Goal: Task Accomplishment & Management: Complete application form

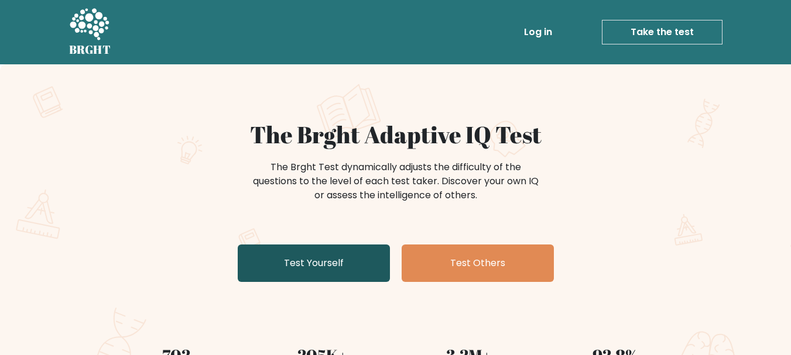
click at [357, 251] on link "Test Yourself" at bounding box center [314, 263] width 152 height 37
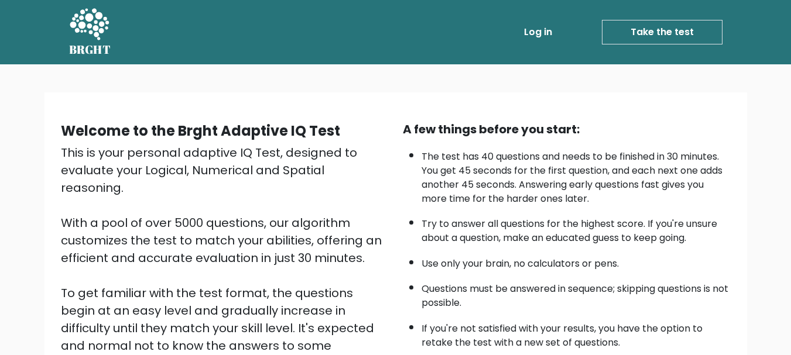
click at [689, 48] on ul "Log in Take the test Take the test" at bounding box center [598, 32] width 248 height 34
click at [670, 32] on link "Take the test" at bounding box center [662, 32] width 121 height 25
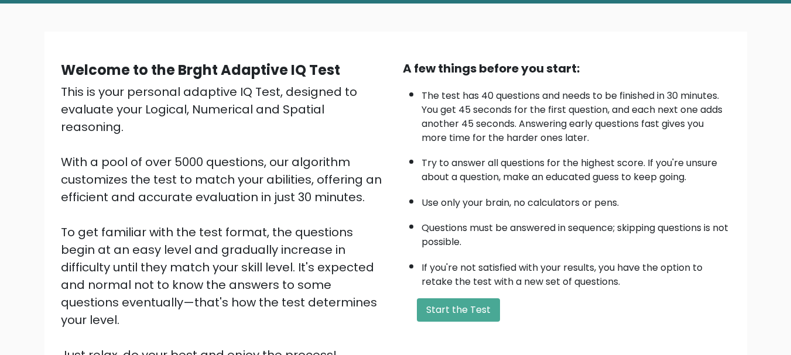
scroll to position [69, 0]
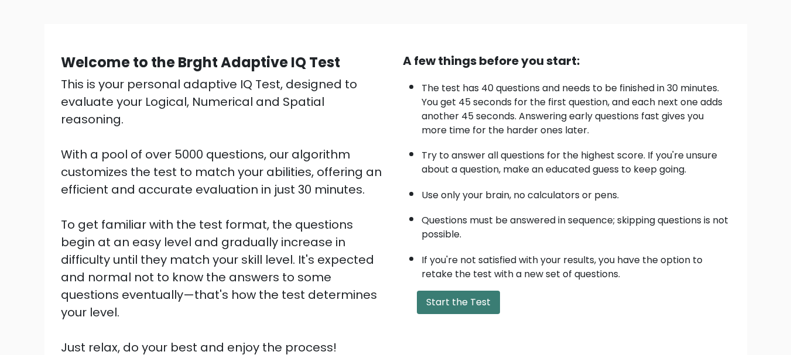
click at [433, 312] on button "Start the Test" at bounding box center [458, 302] width 83 height 23
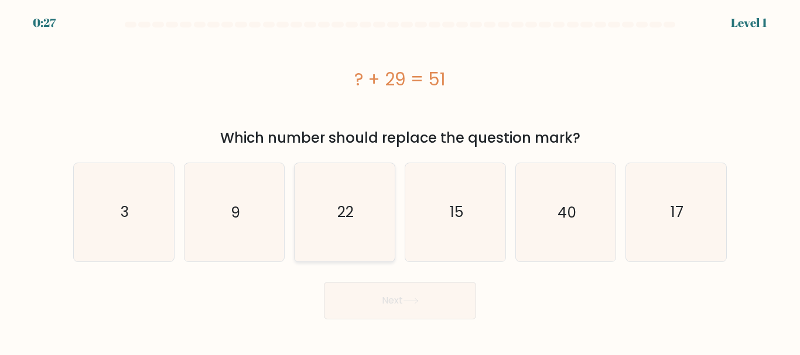
click at [297, 252] on icon "22" at bounding box center [345, 212] width 98 height 98
click at [400, 181] on input "c. 22" at bounding box center [400, 179] width 1 height 3
radio input "true"
click at [375, 296] on button "Next" at bounding box center [400, 300] width 152 height 37
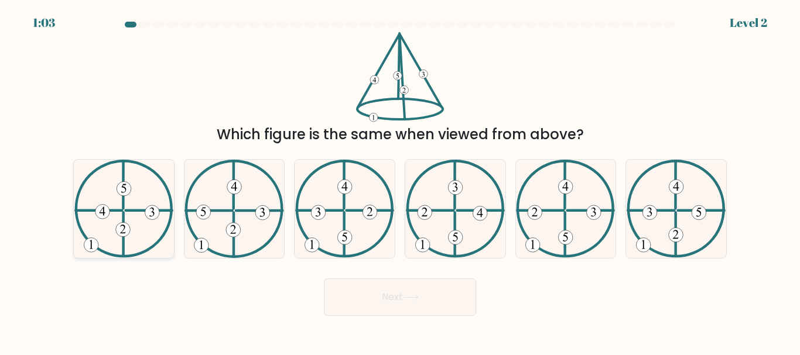
click at [136, 230] on icon at bounding box center [123, 209] width 99 height 98
click at [400, 181] on input "a." at bounding box center [400, 179] width 1 height 3
radio input "true"
click at [400, 308] on button "Next" at bounding box center [400, 297] width 152 height 37
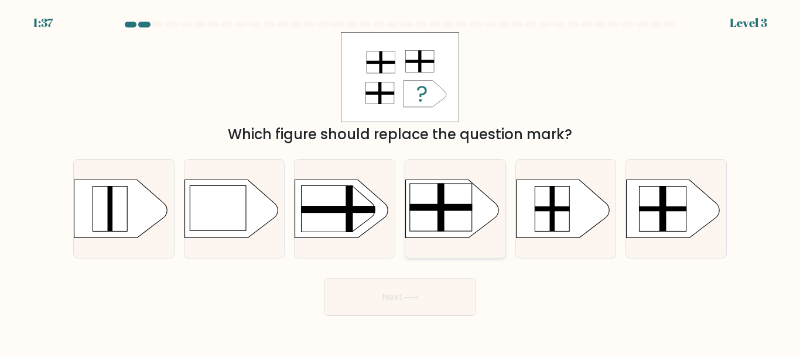
click at [450, 213] on rect at bounding box center [441, 208] width 63 height 48
click at [401, 181] on input "d." at bounding box center [400, 179] width 1 height 3
radio input "true"
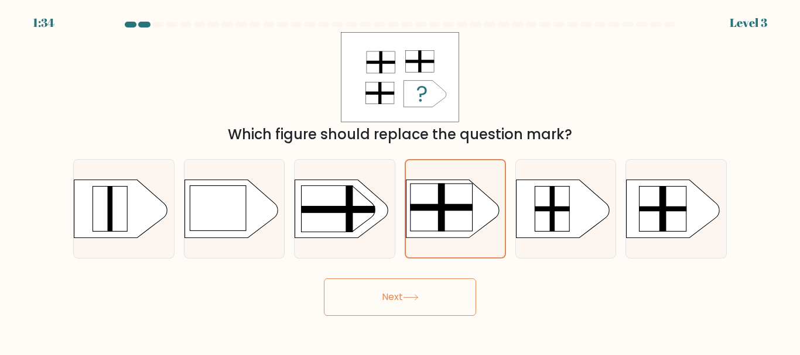
click at [396, 302] on button "Next" at bounding box center [400, 297] width 152 height 37
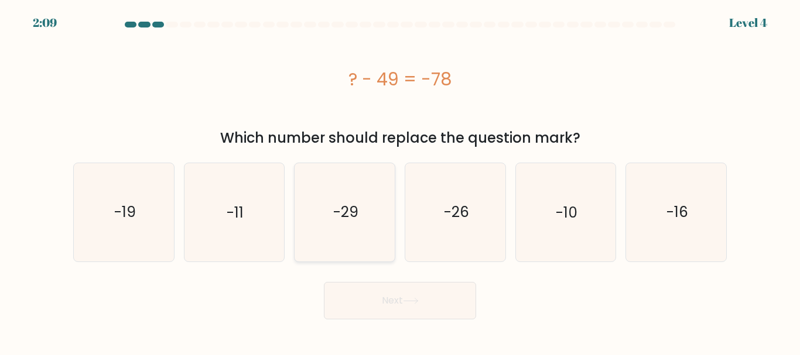
click at [363, 225] on icon "-29" at bounding box center [345, 212] width 98 height 98
click at [400, 181] on input "c. -29" at bounding box center [400, 179] width 1 height 3
radio input "true"
click at [353, 286] on button "Next" at bounding box center [400, 300] width 152 height 37
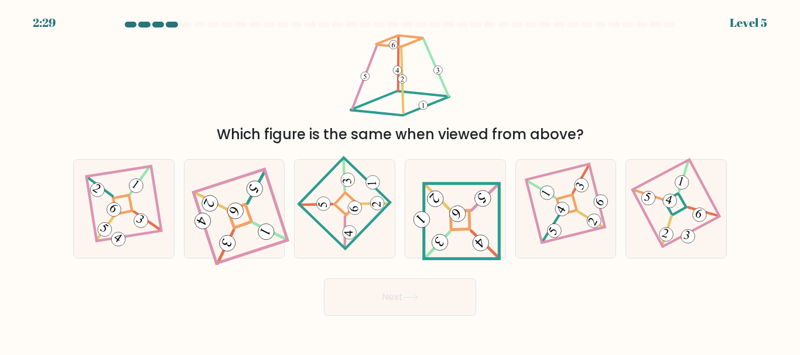
click at [69, 250] on div "a." at bounding box center [124, 208] width 111 height 99
click at [97, 234] on icon at bounding box center [124, 209] width 68 height 78
click at [400, 181] on input "a." at bounding box center [400, 179] width 1 height 3
radio input "true"
click at [417, 310] on button "Next" at bounding box center [400, 297] width 152 height 37
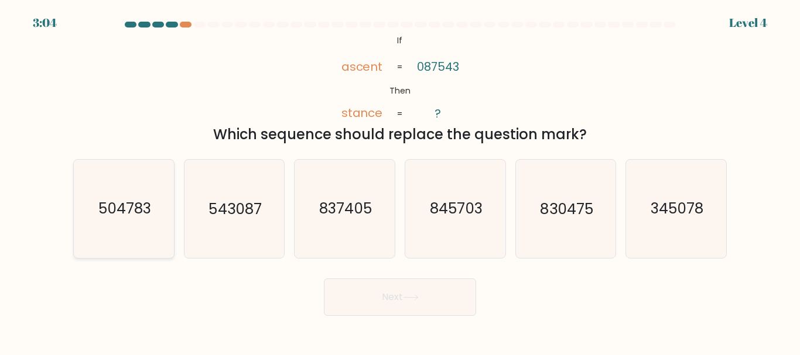
click at [163, 241] on icon "504783" at bounding box center [124, 209] width 98 height 98
click at [400, 181] on input "a. 504783" at bounding box center [400, 179] width 1 height 3
radio input "true"
click at [446, 311] on button "Next" at bounding box center [400, 297] width 152 height 37
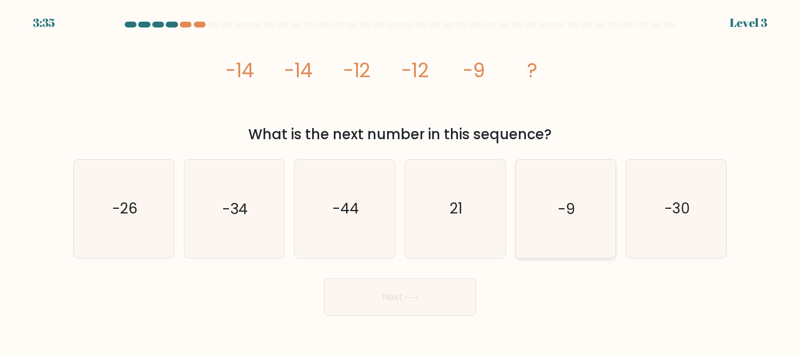
click at [558, 207] on text "-9" at bounding box center [566, 209] width 17 height 20
click at [401, 181] on input "e. -9" at bounding box center [400, 179] width 1 height 3
radio input "true"
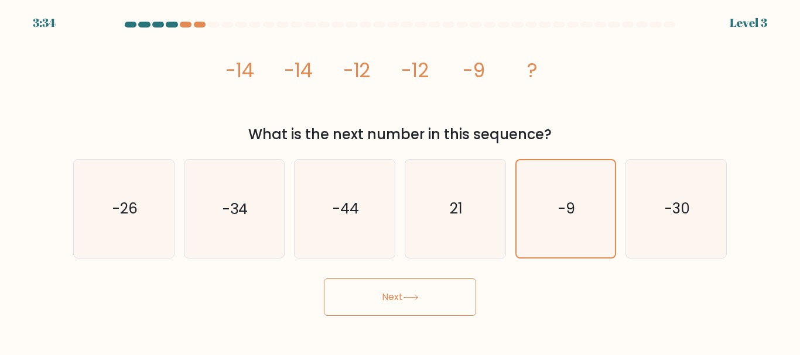
click at [446, 301] on button "Next" at bounding box center [400, 297] width 152 height 37
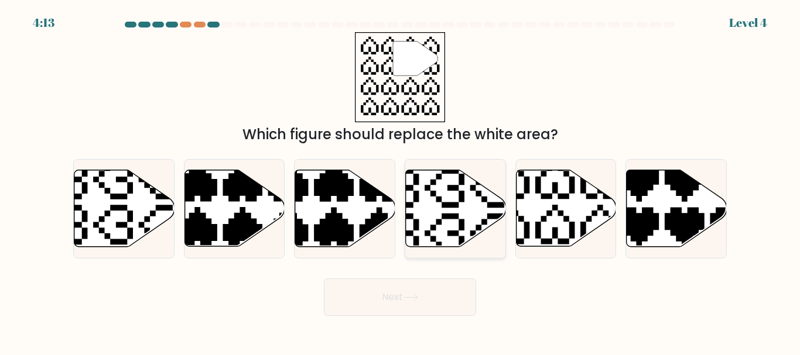
click at [464, 204] on icon at bounding box center [456, 208] width 100 height 77
click at [401, 181] on input "d." at bounding box center [400, 179] width 1 height 3
radio input "true"
click at [421, 285] on button "Next" at bounding box center [400, 297] width 152 height 37
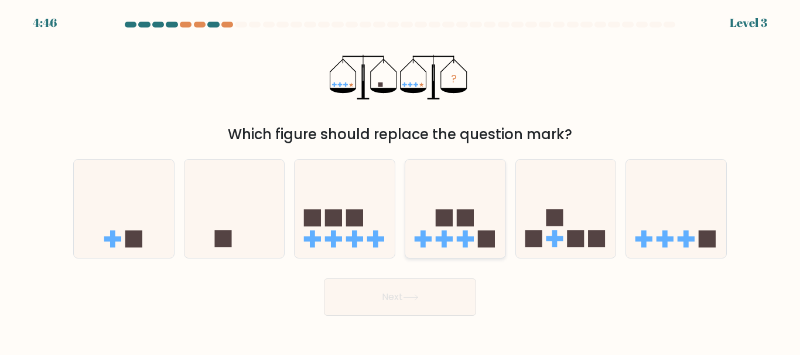
click at [448, 228] on icon at bounding box center [455, 208] width 100 height 83
click at [401, 181] on input "d." at bounding box center [400, 179] width 1 height 3
radio input "true"
click at [400, 306] on button "Next" at bounding box center [400, 297] width 152 height 37
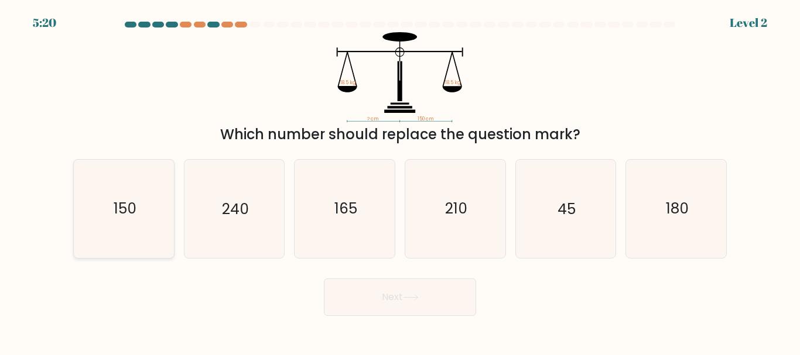
click at [142, 250] on icon "150" at bounding box center [124, 209] width 98 height 98
click at [400, 181] on input "a. 150" at bounding box center [400, 179] width 1 height 3
radio input "true"
click at [369, 287] on button "Next" at bounding box center [400, 297] width 152 height 37
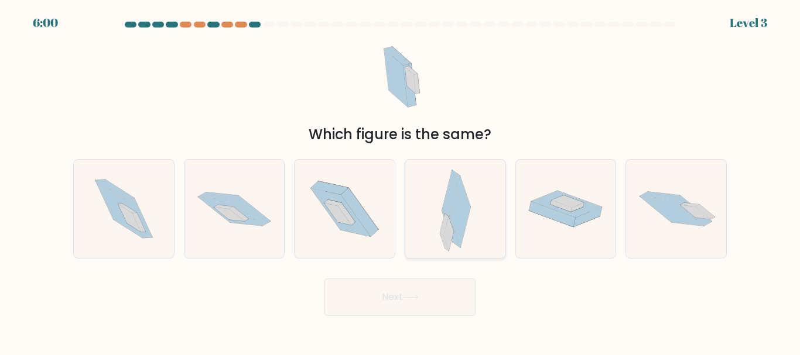
click at [426, 219] on div at bounding box center [455, 208] width 101 height 99
click at [401, 181] on input "d." at bounding box center [400, 179] width 1 height 3
radio input "true"
click at [433, 293] on button "Next" at bounding box center [400, 297] width 152 height 37
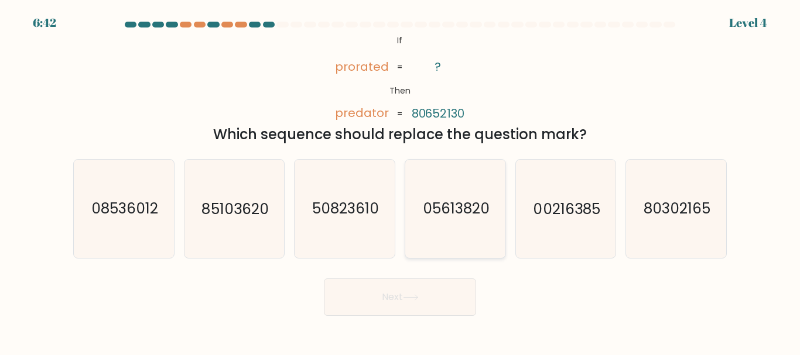
click at [435, 208] on text "05613820" at bounding box center [456, 209] width 67 height 20
click at [401, 181] on input "d. 05613820" at bounding box center [400, 179] width 1 height 3
radio input "true"
click at [422, 280] on button "Next" at bounding box center [400, 297] width 152 height 37
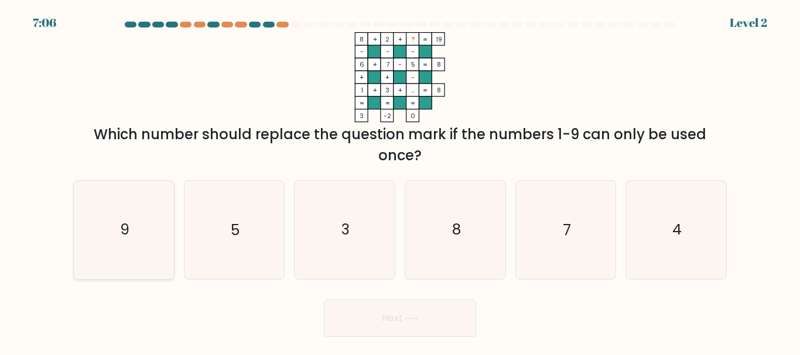
click at [118, 248] on icon "9" at bounding box center [124, 230] width 98 height 98
click at [400, 181] on input "a. 9" at bounding box center [400, 179] width 1 height 3
radio input "true"
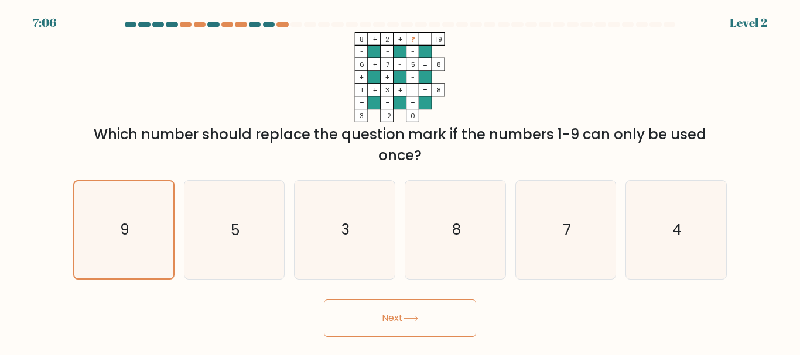
click at [388, 301] on button "Next" at bounding box center [400, 318] width 152 height 37
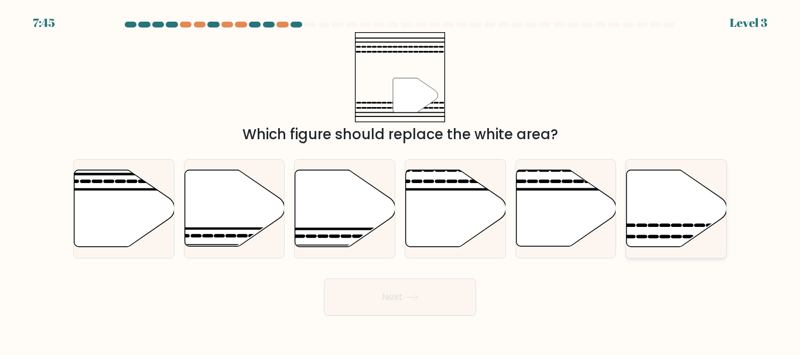
click at [664, 239] on icon at bounding box center [677, 208] width 100 height 77
click at [401, 181] on input "f." at bounding box center [400, 179] width 1 height 3
radio input "true"
click at [441, 310] on button "Next" at bounding box center [400, 297] width 152 height 37
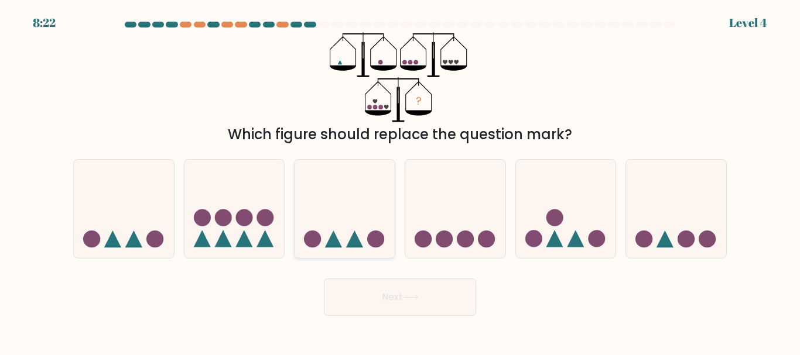
click at [333, 242] on icon at bounding box center [333, 239] width 17 height 17
click at [400, 181] on input "c." at bounding box center [400, 179] width 1 height 3
radio input "true"
click at [433, 292] on button "Next" at bounding box center [400, 297] width 152 height 37
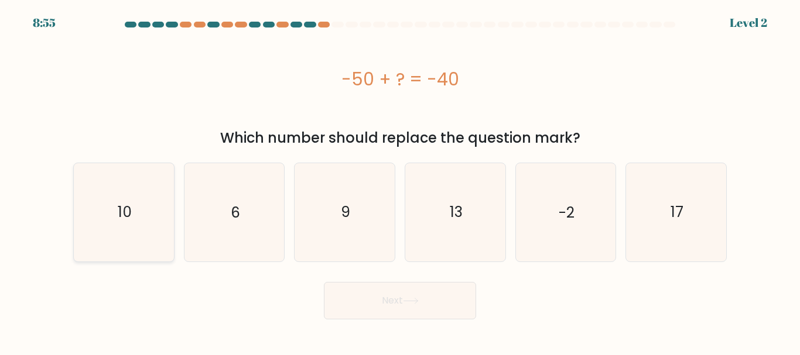
click at [128, 216] on text "10" at bounding box center [125, 212] width 14 height 20
click at [400, 181] on input "a. 10" at bounding box center [400, 179] width 1 height 3
radio input "true"
click at [439, 299] on button "Next" at bounding box center [400, 300] width 152 height 37
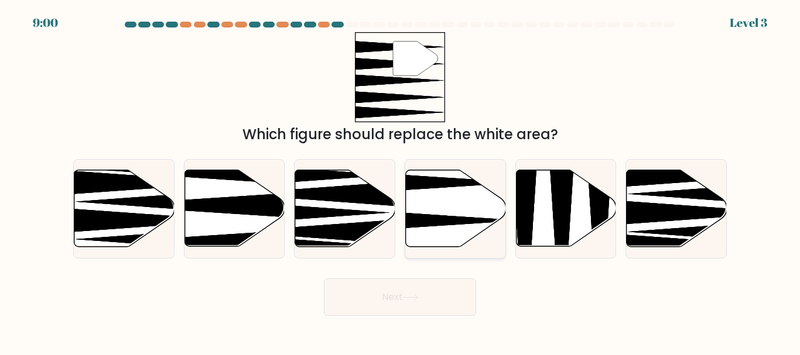
click at [442, 217] on icon at bounding box center [421, 221] width 198 height 26
click at [401, 181] on input "d." at bounding box center [400, 179] width 1 height 3
radio input "true"
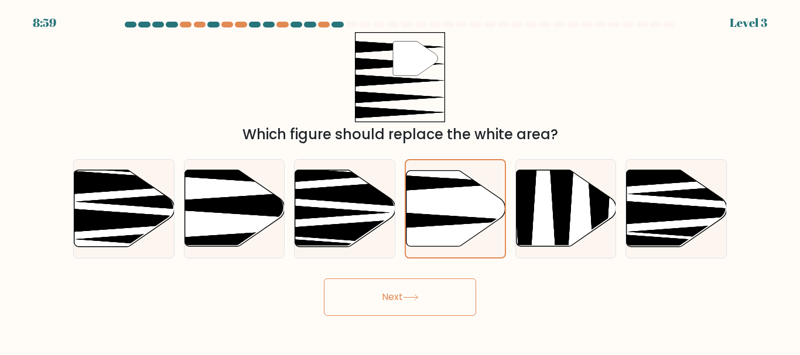
click at [428, 310] on button "Next" at bounding box center [400, 297] width 152 height 37
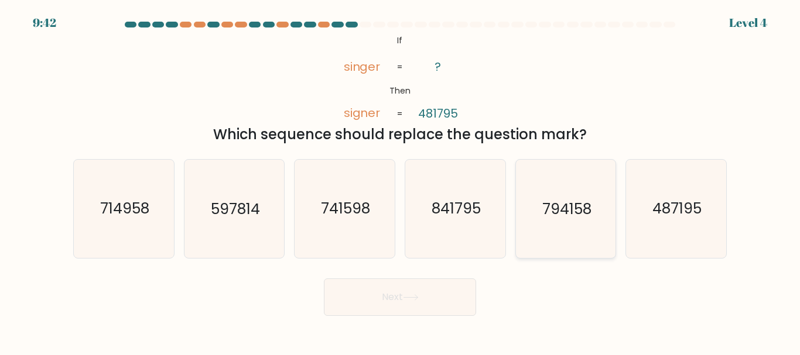
click at [536, 231] on icon "794158" at bounding box center [565, 209] width 98 height 98
click at [401, 181] on input "e. 794158" at bounding box center [400, 179] width 1 height 3
radio input "true"
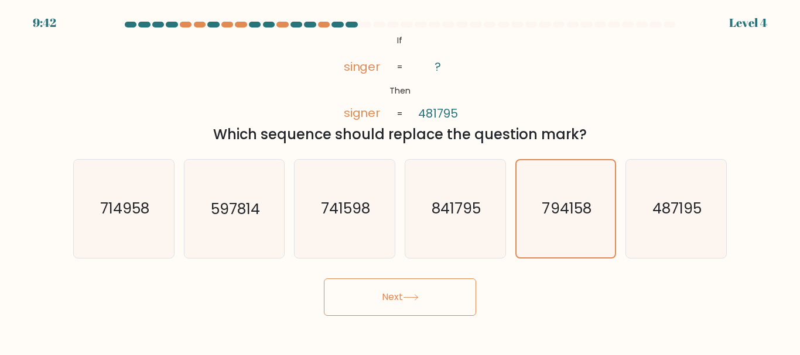
click at [464, 296] on button "Next" at bounding box center [400, 297] width 152 height 37
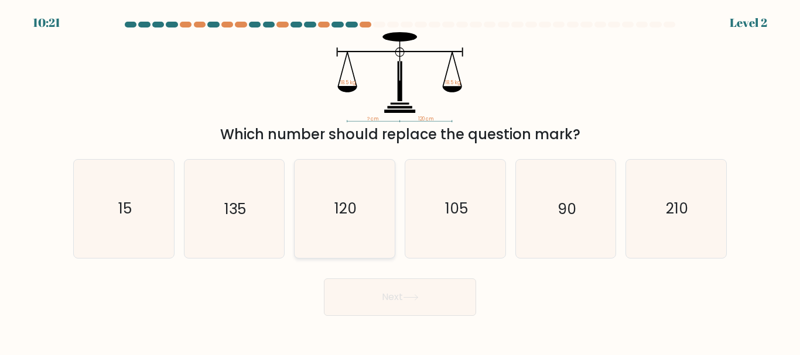
click at [341, 228] on icon "120" at bounding box center [345, 209] width 98 height 98
click at [400, 181] on input "c. 120" at bounding box center [400, 179] width 1 height 3
radio input "true"
click at [351, 273] on div "Next" at bounding box center [400, 294] width 668 height 43
click at [355, 305] on button "Next" at bounding box center [400, 297] width 152 height 37
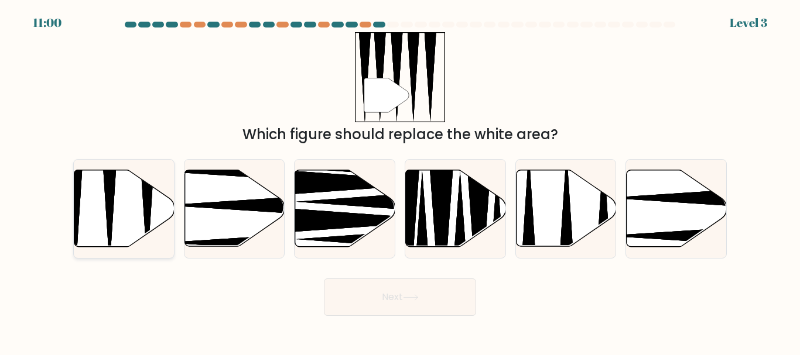
click at [104, 225] on icon at bounding box center [124, 208] width 100 height 77
click at [400, 181] on input "a." at bounding box center [400, 179] width 1 height 3
radio input "true"
click at [376, 285] on button "Next" at bounding box center [400, 297] width 152 height 37
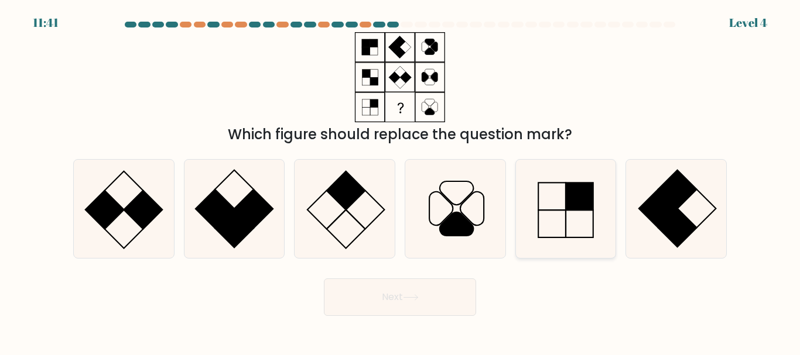
click at [583, 221] on icon at bounding box center [565, 209] width 98 height 98
click at [401, 181] on input "e." at bounding box center [400, 179] width 1 height 3
radio input "true"
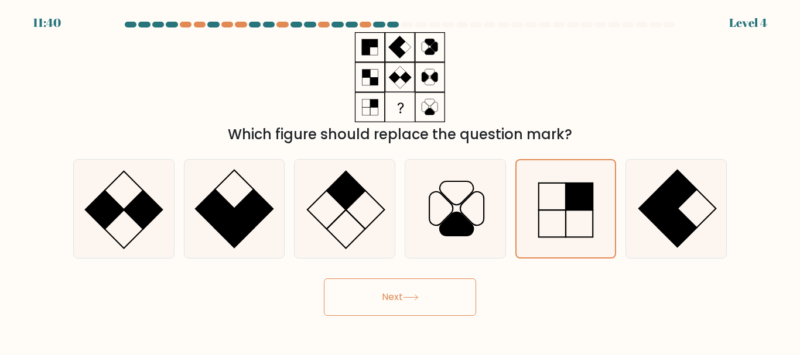
click at [453, 287] on button "Next" at bounding box center [400, 297] width 152 height 37
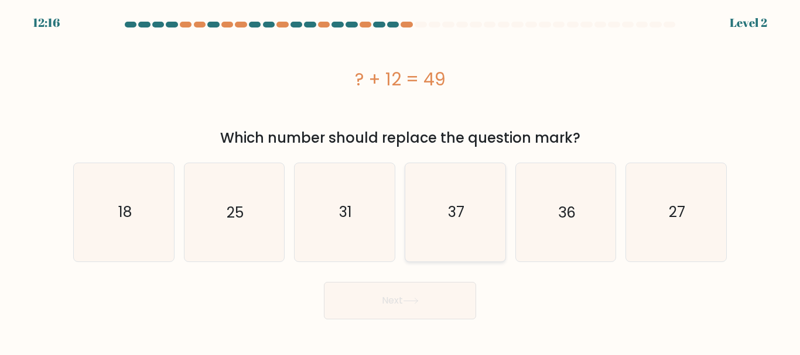
click at [439, 225] on icon "37" at bounding box center [455, 212] width 98 height 98
click at [401, 181] on input "d. 37" at bounding box center [400, 179] width 1 height 3
radio input "true"
click at [416, 294] on button "Next" at bounding box center [400, 300] width 152 height 37
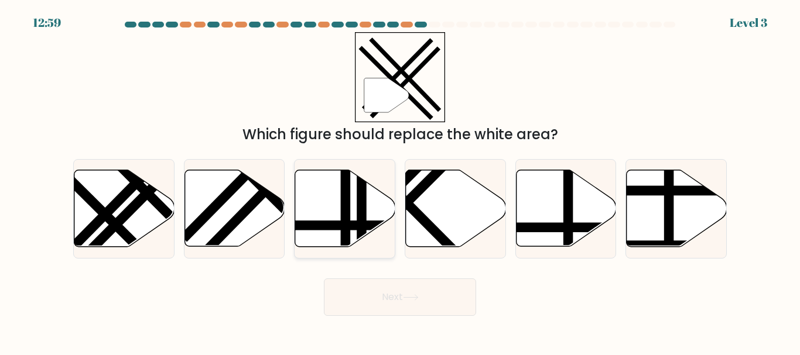
click at [368, 234] on icon at bounding box center [345, 208] width 100 height 77
click at [400, 181] on input "c." at bounding box center [400, 179] width 1 height 3
radio input "true"
click at [365, 289] on button "Next" at bounding box center [400, 297] width 152 height 37
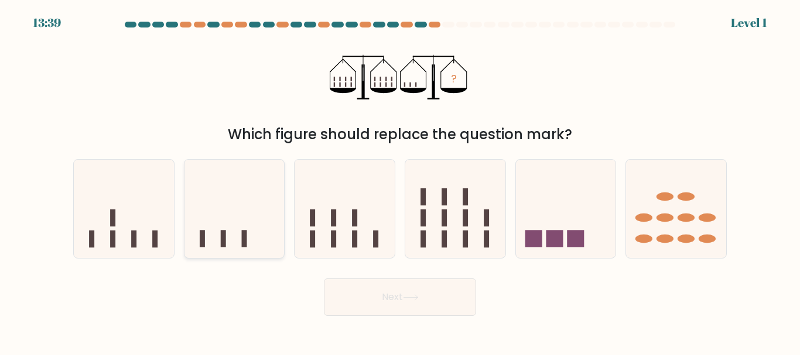
click at [263, 223] on icon at bounding box center [234, 208] width 100 height 83
click at [400, 181] on input "b." at bounding box center [400, 179] width 1 height 3
radio input "true"
click at [370, 299] on button "Next" at bounding box center [400, 297] width 152 height 37
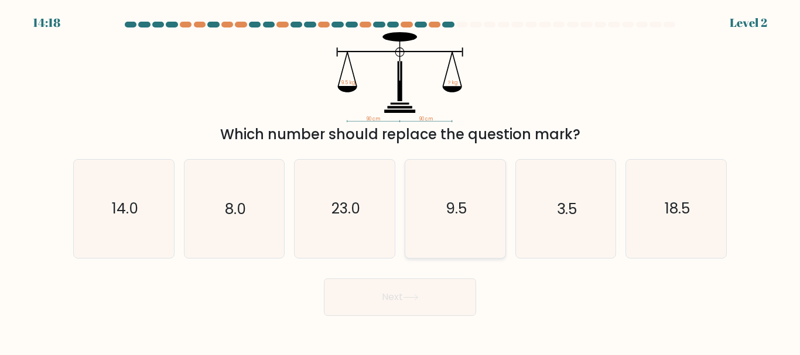
click at [443, 215] on icon "9.5" at bounding box center [455, 209] width 98 height 98
click at [401, 181] on input "d. 9.5" at bounding box center [400, 179] width 1 height 3
radio input "true"
click at [391, 296] on button "Next" at bounding box center [400, 297] width 152 height 37
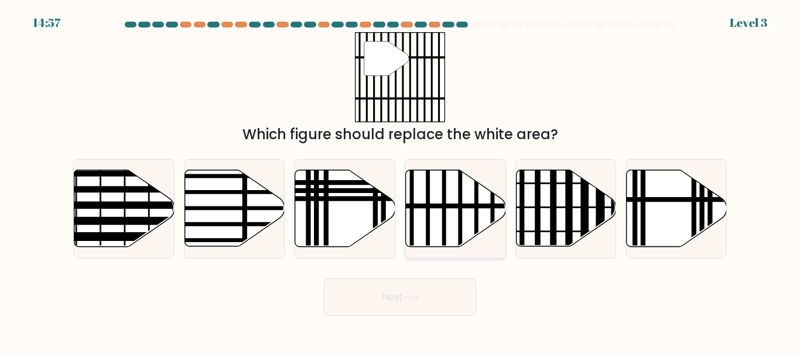
click at [441, 226] on icon at bounding box center [456, 208] width 100 height 77
click at [401, 181] on input "d." at bounding box center [400, 179] width 1 height 3
radio input "true"
click at [399, 285] on button "Next" at bounding box center [400, 297] width 152 height 37
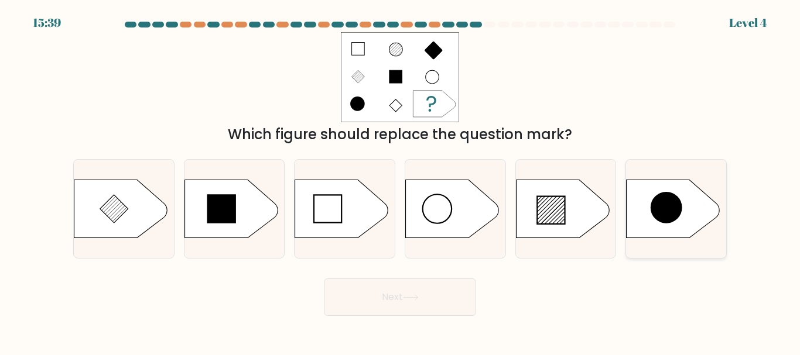
click at [677, 235] on icon at bounding box center [674, 209] width 94 height 59
click at [401, 181] on input "f." at bounding box center [400, 179] width 1 height 3
radio input "true"
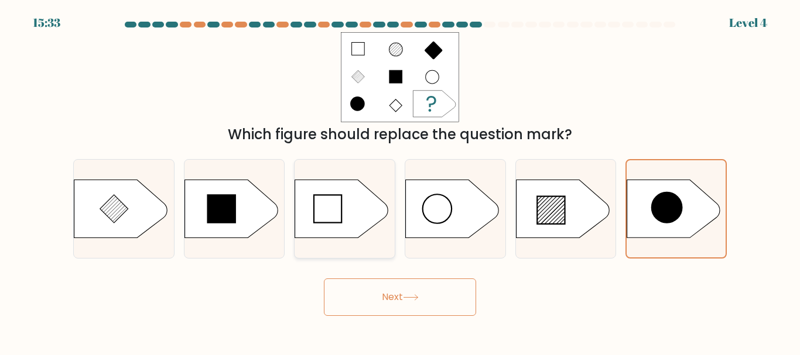
click at [337, 201] on icon at bounding box center [328, 209] width 28 height 28
click at [400, 181] on input "c." at bounding box center [400, 179] width 1 height 3
radio input "true"
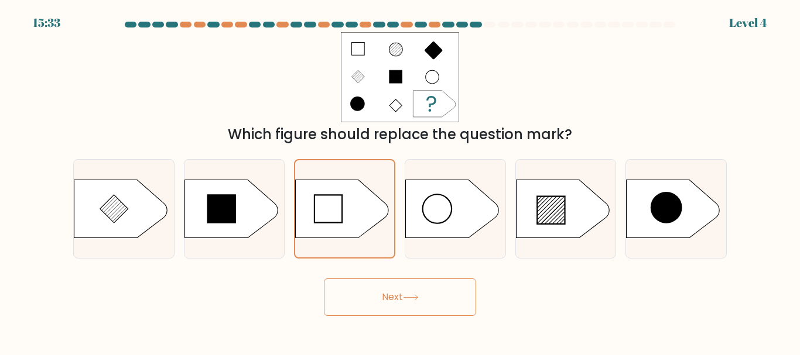
click at [405, 292] on button "Next" at bounding box center [400, 297] width 152 height 37
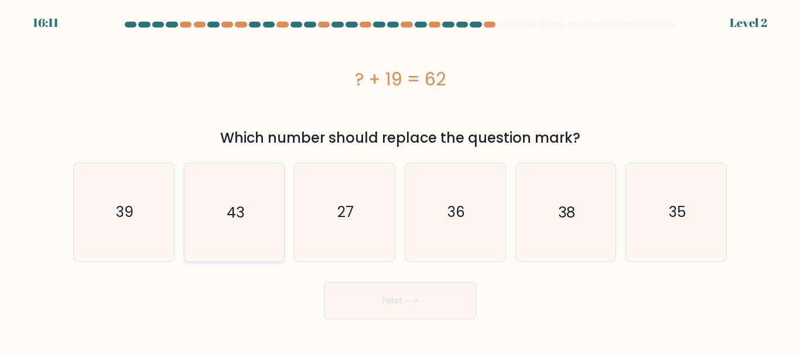
click at [226, 223] on icon "43" at bounding box center [234, 212] width 98 height 98
click at [400, 181] on input "b. 43" at bounding box center [400, 179] width 1 height 3
radio input "true"
click at [358, 294] on button "Next" at bounding box center [400, 300] width 152 height 37
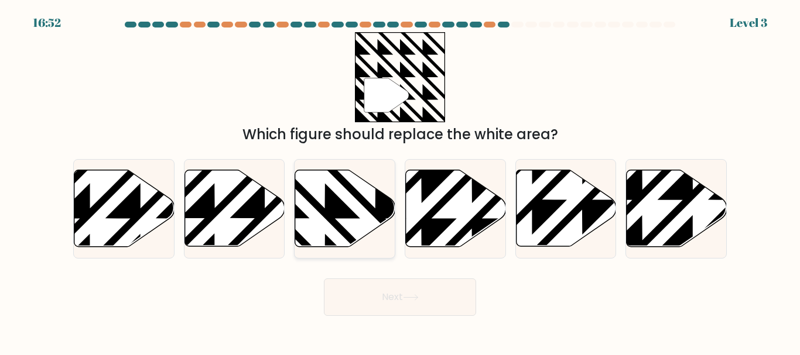
click at [330, 200] on icon at bounding box center [375, 168] width 201 height 201
click at [400, 181] on input "c." at bounding box center [400, 179] width 1 height 3
radio input "true"
click at [395, 305] on button "Next" at bounding box center [400, 297] width 152 height 37
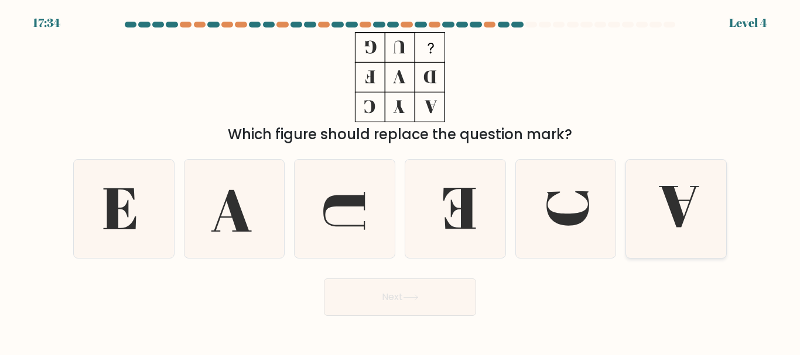
click at [636, 204] on icon at bounding box center [676, 209] width 98 height 98
click at [401, 181] on input "f." at bounding box center [400, 179] width 1 height 3
radio input "true"
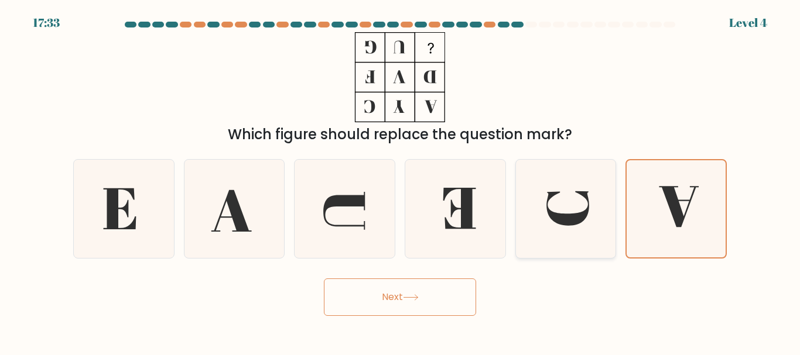
click at [579, 207] on icon at bounding box center [565, 209] width 98 height 98
click at [401, 181] on input "e." at bounding box center [400, 179] width 1 height 3
radio input "true"
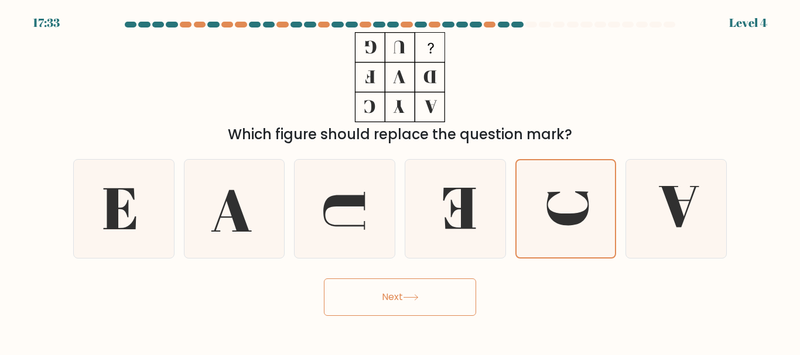
click at [392, 289] on button "Next" at bounding box center [400, 297] width 152 height 37
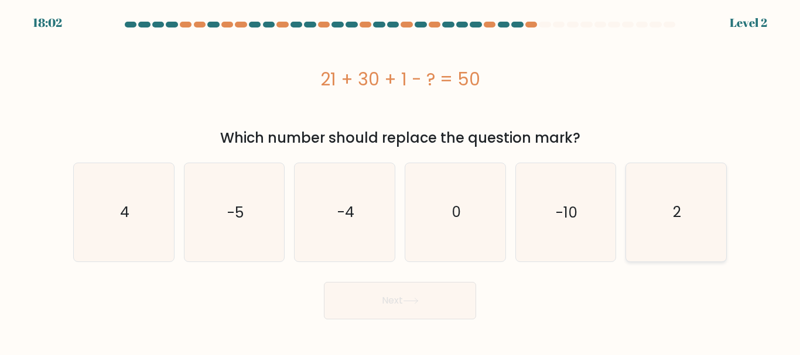
click at [687, 203] on icon "2" at bounding box center [676, 212] width 98 height 98
click at [401, 181] on input "f. 2" at bounding box center [400, 179] width 1 height 3
radio input "true"
click at [453, 310] on button "Next" at bounding box center [400, 300] width 152 height 37
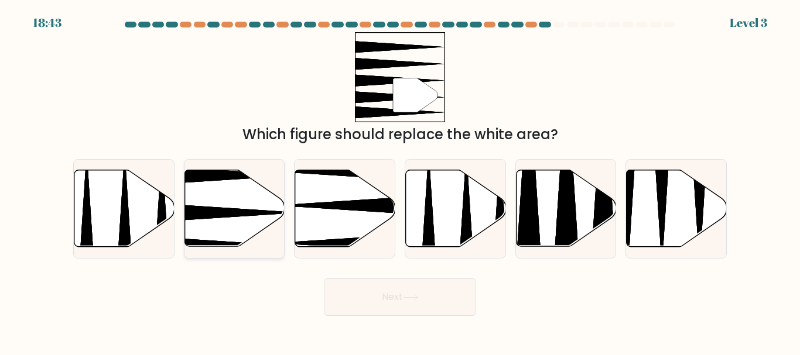
click at [219, 239] on icon at bounding box center [234, 208] width 100 height 77
click at [400, 181] on input "b." at bounding box center [400, 179] width 1 height 3
radio input "true"
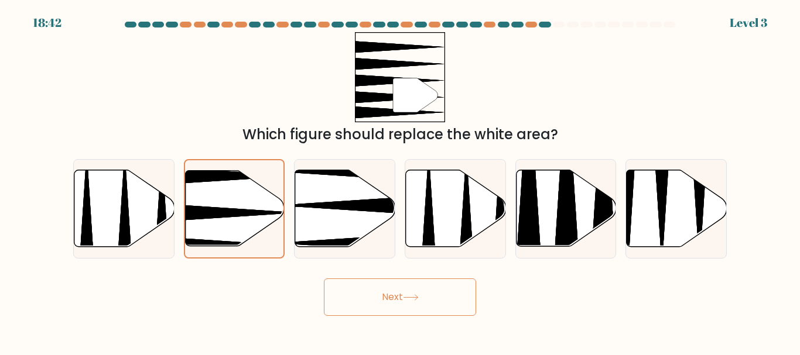
click at [401, 293] on button "Next" at bounding box center [400, 297] width 152 height 37
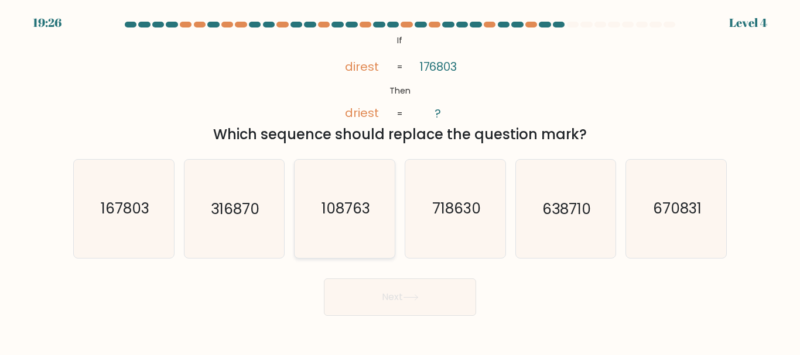
click at [387, 201] on icon "108763" at bounding box center [345, 209] width 98 height 98
click at [400, 181] on input "c. 108763" at bounding box center [400, 179] width 1 height 3
radio input "true"
click at [395, 309] on button "Next" at bounding box center [400, 297] width 152 height 37
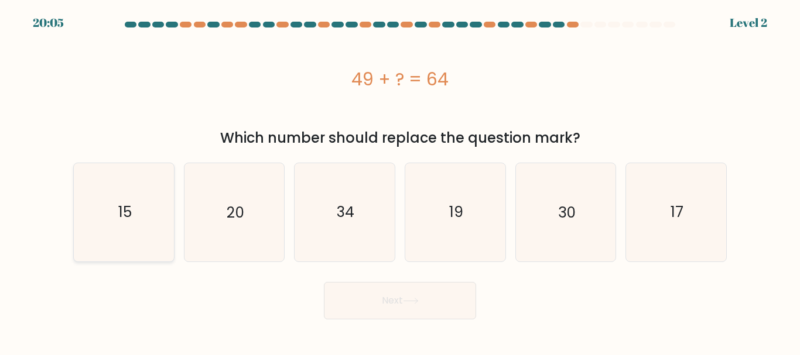
click at [91, 223] on icon "15" at bounding box center [124, 212] width 98 height 98
click at [400, 181] on input "a. 15" at bounding box center [400, 179] width 1 height 3
radio input "true"
click at [378, 296] on button "Next" at bounding box center [400, 300] width 152 height 37
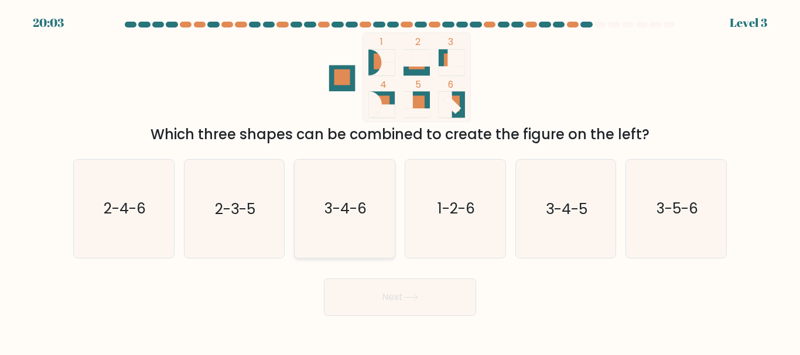
click at [345, 223] on icon "3-4-6" at bounding box center [345, 209] width 98 height 98
click at [400, 181] on input "c. 3-4-6" at bounding box center [400, 179] width 1 height 3
radio input "true"
click at [378, 285] on button "Next" at bounding box center [400, 297] width 152 height 37
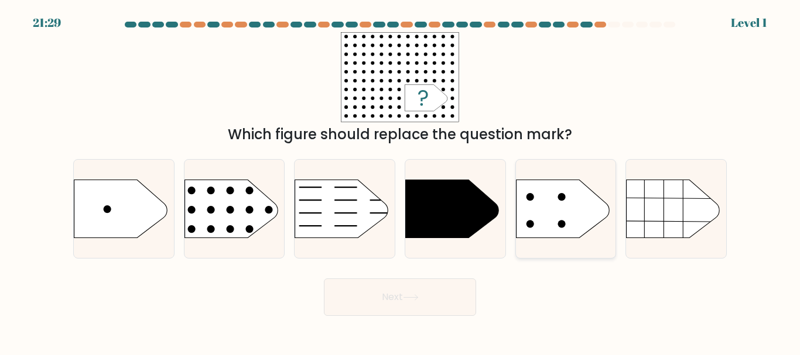
click at [553, 221] on icon at bounding box center [563, 209] width 94 height 59
click at [401, 181] on input "e." at bounding box center [400, 179] width 1 height 3
radio input "true"
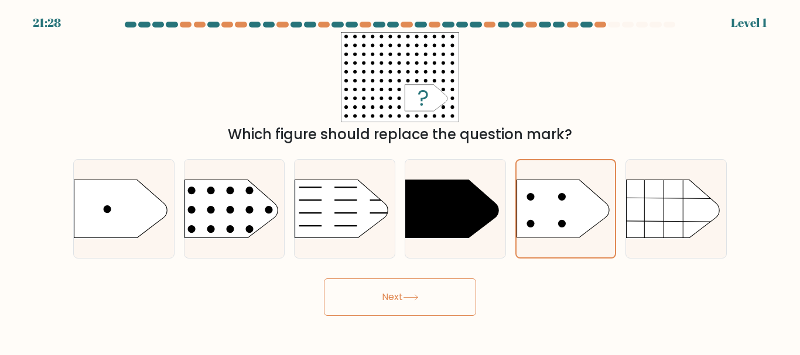
click at [414, 305] on button "Next" at bounding box center [400, 297] width 152 height 37
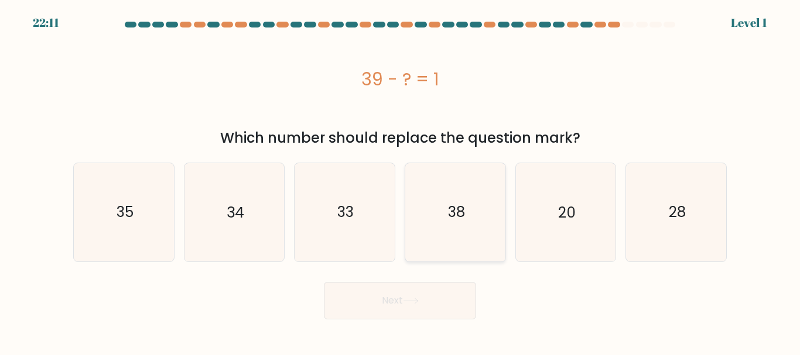
click at [466, 221] on icon "38" at bounding box center [455, 212] width 98 height 98
click at [401, 181] on input "d. 38" at bounding box center [400, 179] width 1 height 3
radio input "true"
click at [406, 301] on icon at bounding box center [411, 301] width 16 height 6
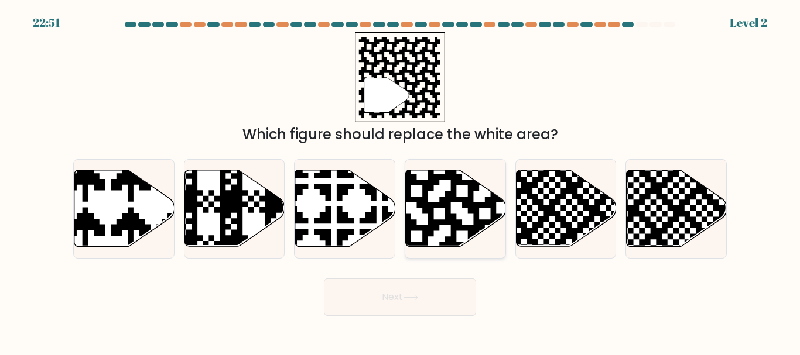
click at [451, 215] on icon at bounding box center [485, 169] width 182 height 182
click at [401, 181] on input "d." at bounding box center [400, 179] width 1 height 3
radio input "true"
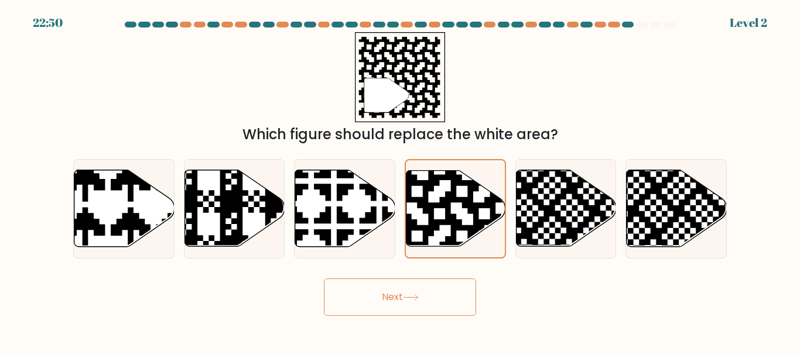
click at [427, 298] on button "Next" at bounding box center [400, 297] width 152 height 37
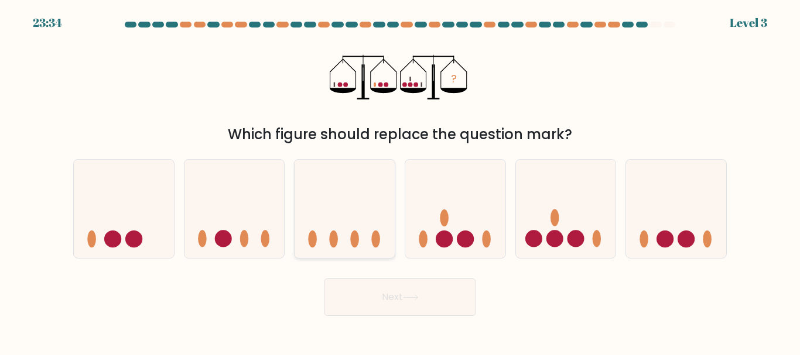
click at [367, 223] on icon at bounding box center [345, 208] width 100 height 83
click at [400, 181] on input "c." at bounding box center [400, 179] width 1 height 3
radio input "true"
click at [534, 233] on circle at bounding box center [533, 239] width 17 height 17
click at [401, 181] on input "e." at bounding box center [400, 179] width 1 height 3
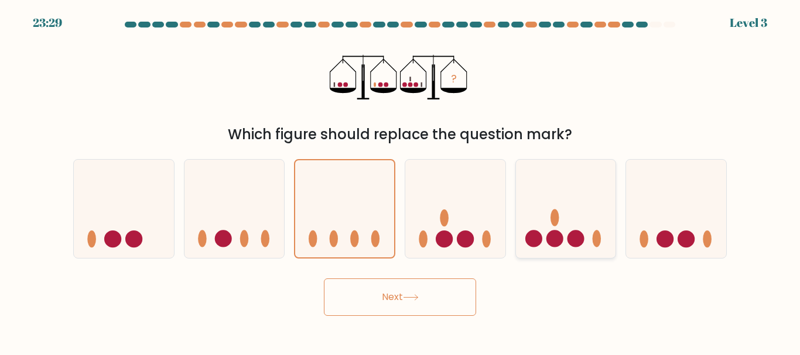
radio input "true"
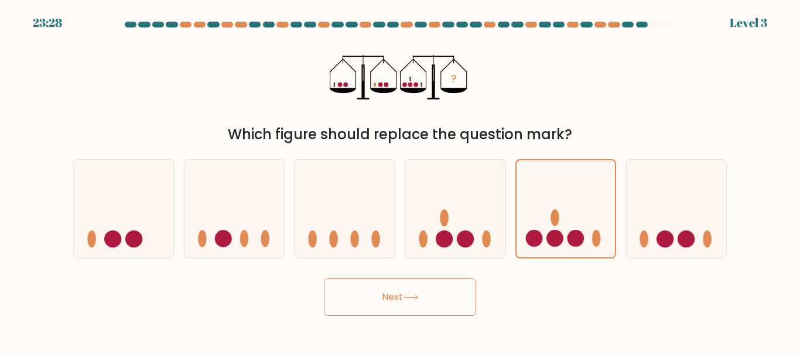
click at [446, 291] on button "Next" at bounding box center [400, 297] width 152 height 37
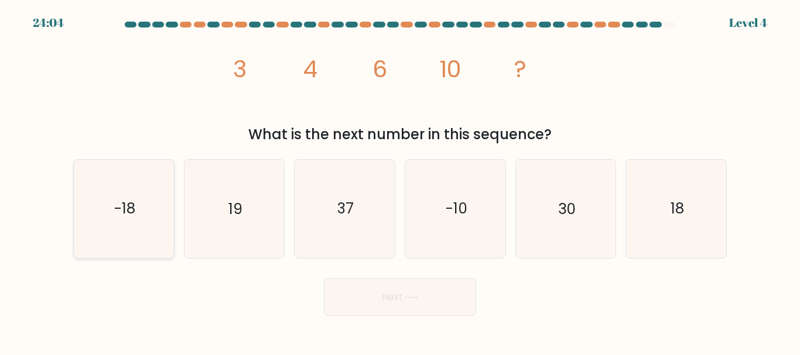
click at [163, 255] on icon "-18" at bounding box center [124, 209] width 98 height 98
click at [400, 181] on input "a. -18" at bounding box center [400, 179] width 1 height 3
radio input "true"
click at [418, 289] on button "Next" at bounding box center [400, 297] width 152 height 37
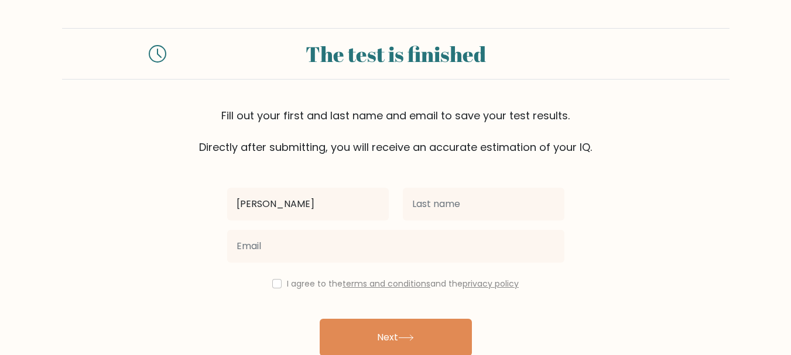
type input "Dana"
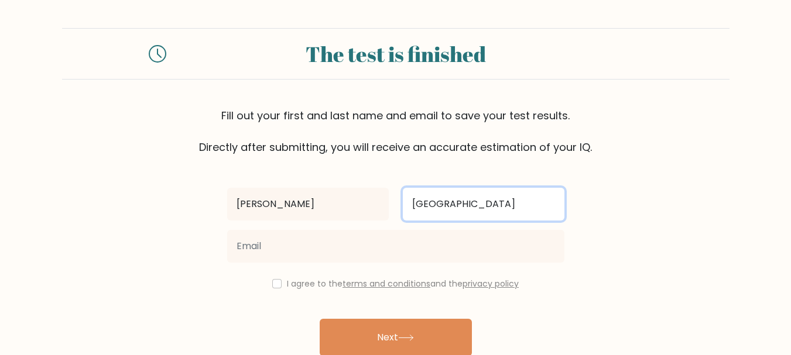
type input "[GEOGRAPHIC_DATA]"
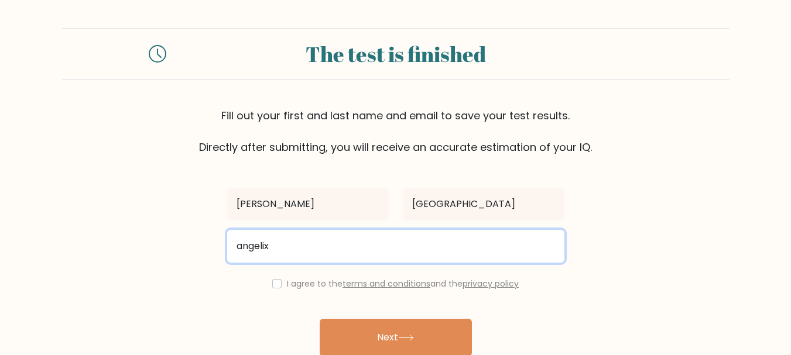
type input "angelixteruel@gmail.com"
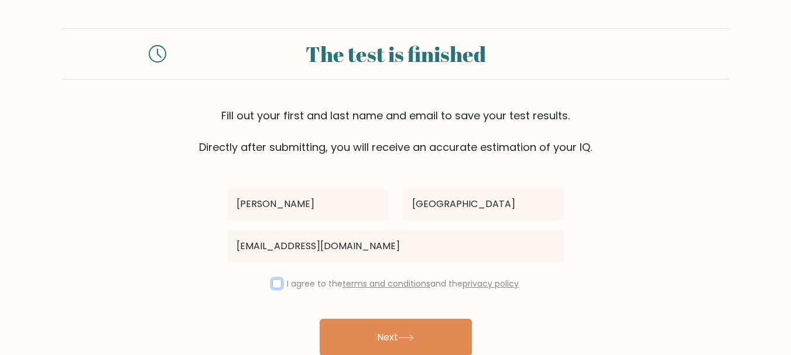
click at [276, 285] on input "checkbox" at bounding box center [276, 283] width 9 height 9
checkbox input "true"
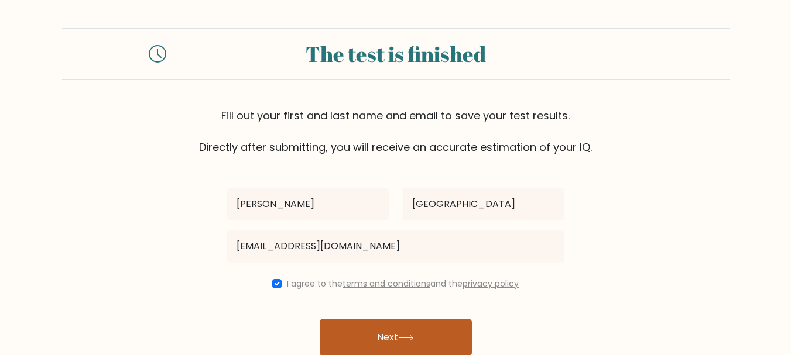
click at [354, 334] on button "Next" at bounding box center [396, 337] width 152 height 37
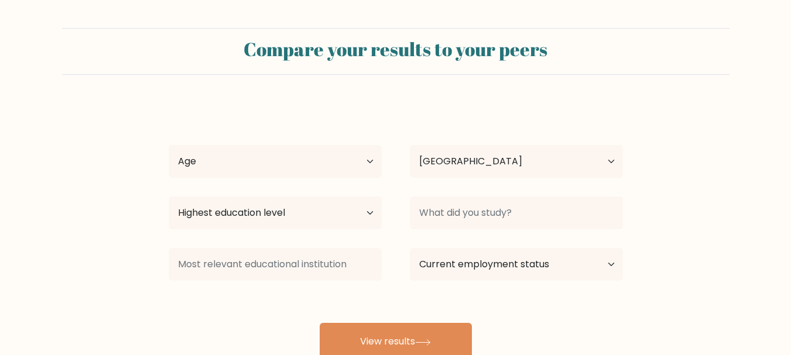
select select "PH"
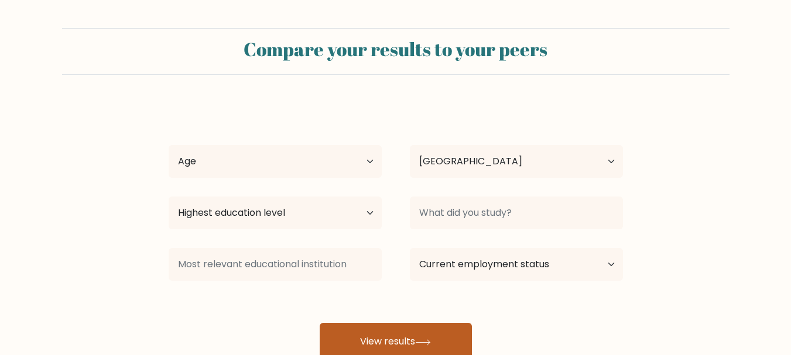
click at [422, 333] on button "View results" at bounding box center [396, 341] width 152 height 37
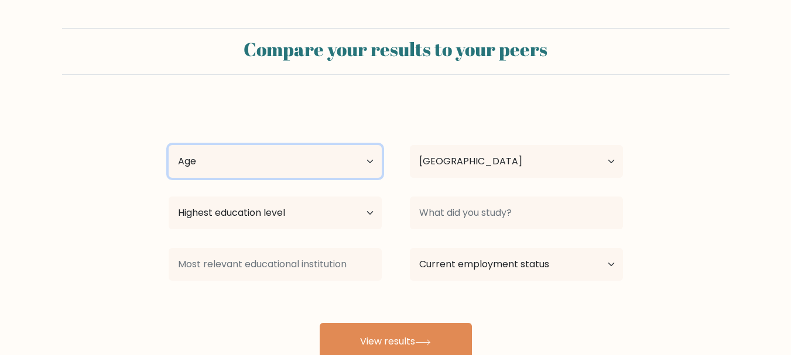
click at [279, 177] on select "Age Under 18 years old 18-24 years old 25-34 years old 35-44 years old 45-54 ye…" at bounding box center [275, 161] width 213 height 33
click at [262, 165] on select "Age Under 18 years old 18-24 years old 25-34 years old 35-44 years old 45-54 ye…" at bounding box center [275, 161] width 213 height 33
select select "25_34"
click at [169, 145] on select "Age Under 18 years old 18-24 years old 25-34 years old 35-44 years old 45-54 ye…" at bounding box center [275, 161] width 213 height 33
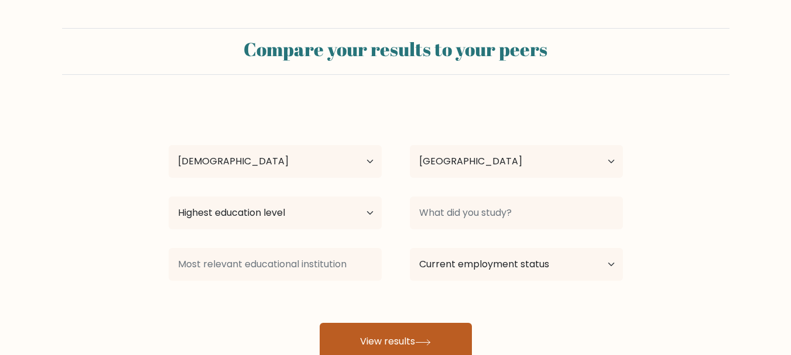
click at [391, 330] on button "View results" at bounding box center [396, 341] width 152 height 37
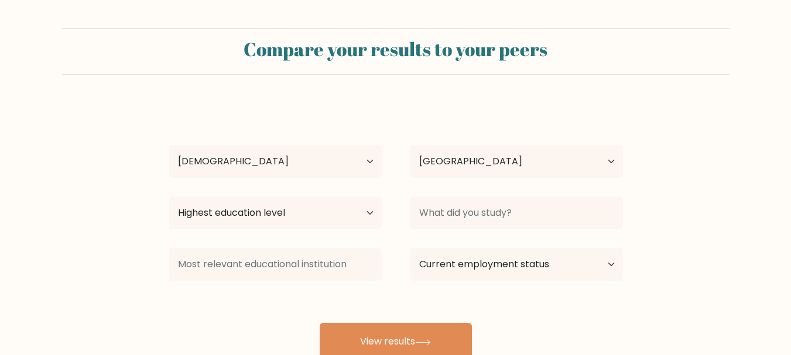
click at [284, 234] on div "Dana Teruel Age Under 18 years old 18-24 years old 25-34 years old 35-44 years …" at bounding box center [396, 232] width 468 height 258
click at [279, 215] on select "Highest education level No schooling Primary Lower Secondary Upper Secondary Oc…" at bounding box center [275, 213] width 213 height 33
select select "bachelors_degree"
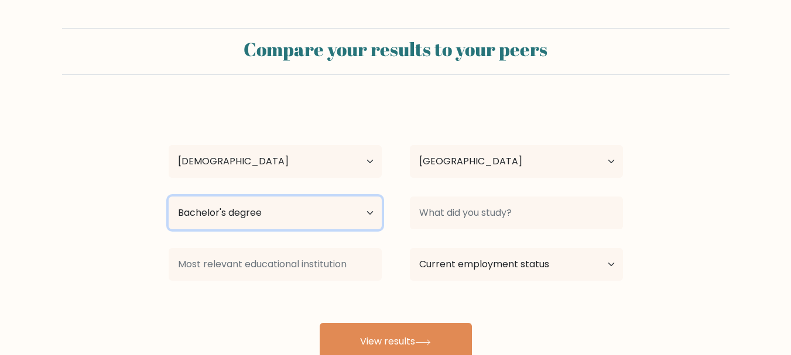
click at [169, 197] on select "Highest education level No schooling Primary Lower Secondary Upper Secondary Oc…" at bounding box center [275, 213] width 213 height 33
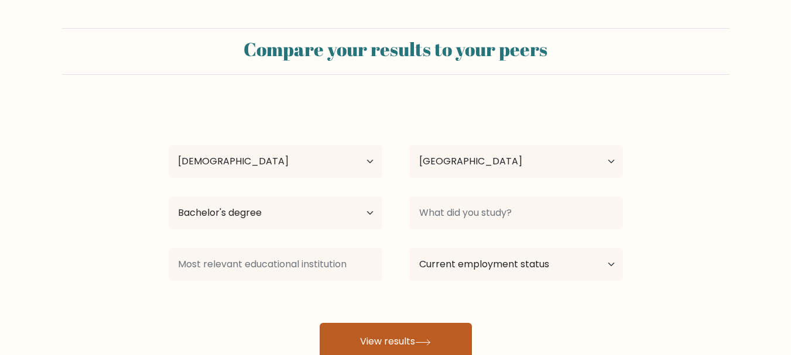
click at [413, 329] on button "View results" at bounding box center [396, 341] width 152 height 37
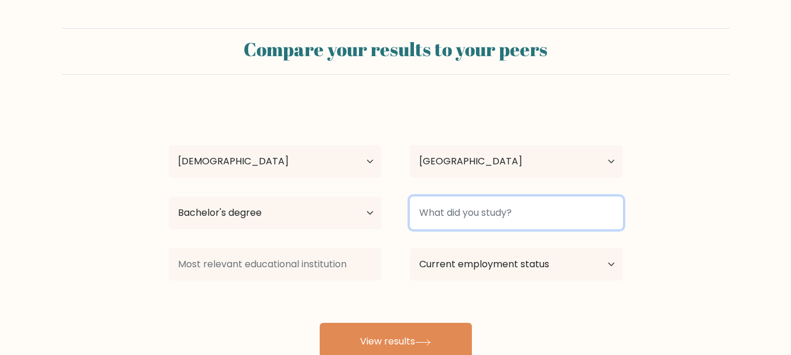
click at [443, 200] on input at bounding box center [516, 213] width 213 height 33
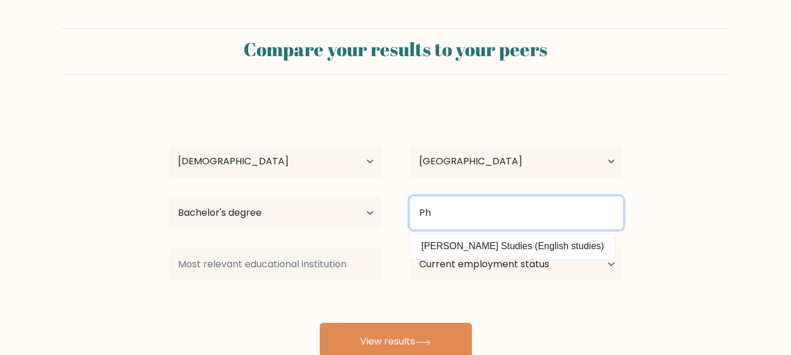
type input "P"
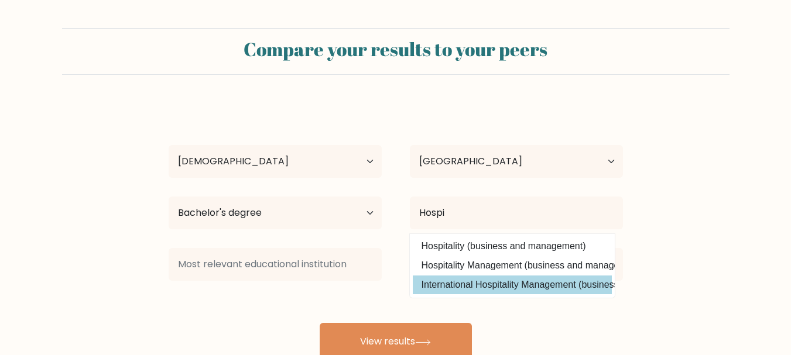
click at [478, 284] on option "International Hospitality Management (business and management)" at bounding box center [512, 285] width 199 height 19
type input "International Hospitality Management"
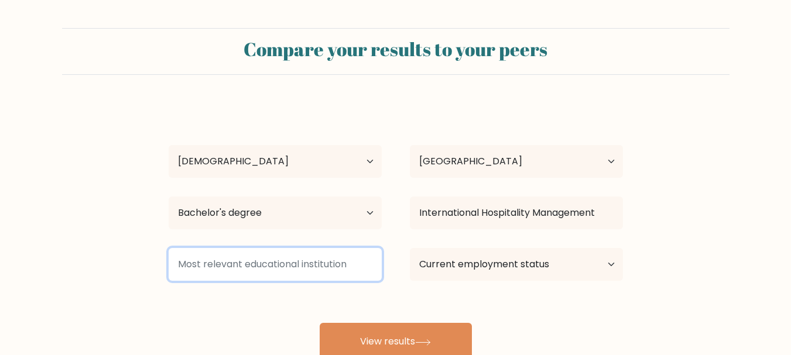
click at [323, 262] on input at bounding box center [275, 264] width 213 height 33
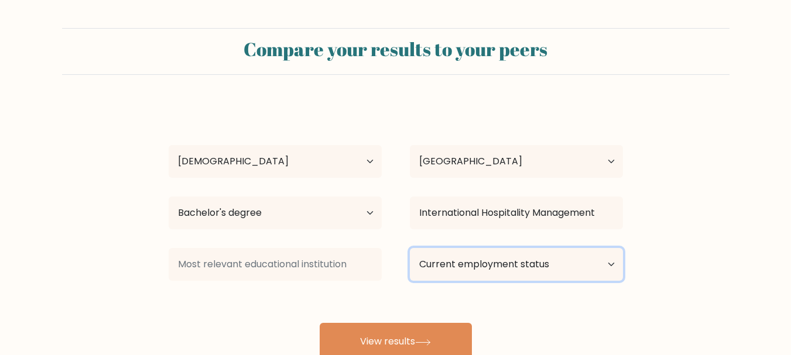
click at [466, 269] on select "Current employment status Employed Student Retired Other / prefer not to answer" at bounding box center [516, 264] width 213 height 33
select select "other"
click at [410, 248] on select "Current employment status Employed Student Retired Other / prefer not to answer" at bounding box center [516, 264] width 213 height 33
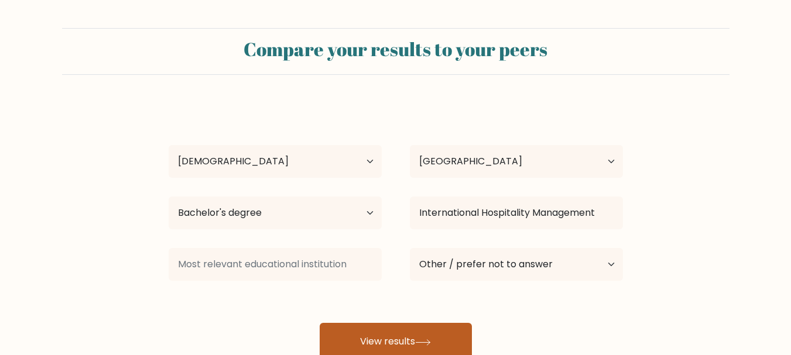
click at [402, 338] on button "View results" at bounding box center [396, 341] width 152 height 37
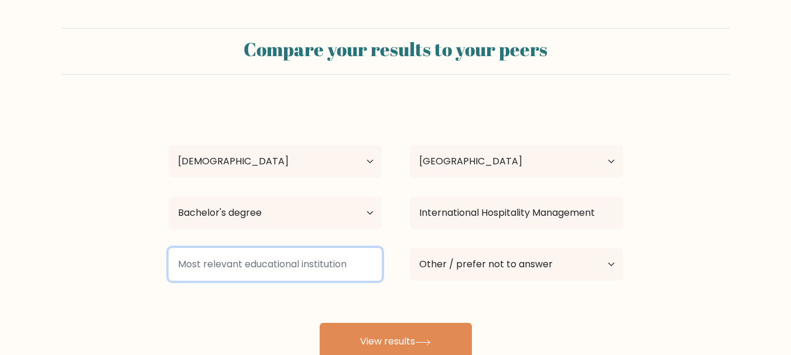
click at [310, 266] on input at bounding box center [275, 264] width 213 height 33
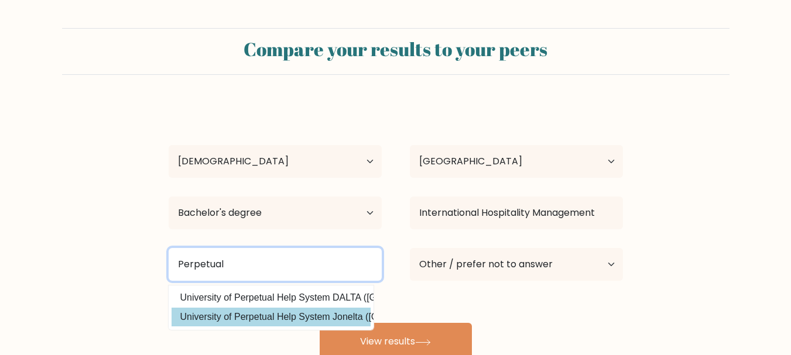
type input "Perpetual"
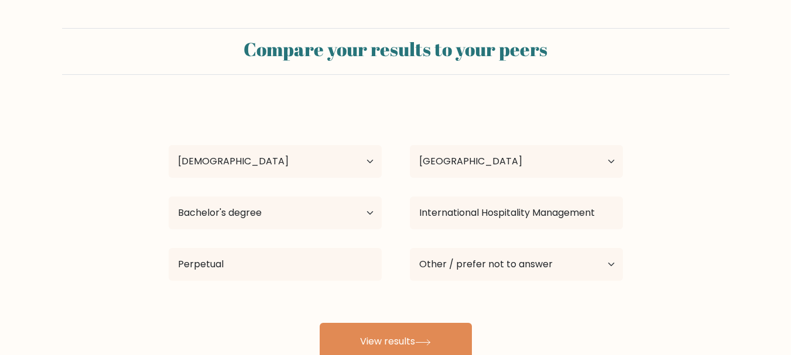
click at [302, 324] on div "Dana Teruel Age Under 18 years old 18-24 years old 25-34 years old 35-44 years …" at bounding box center [396, 232] width 468 height 258
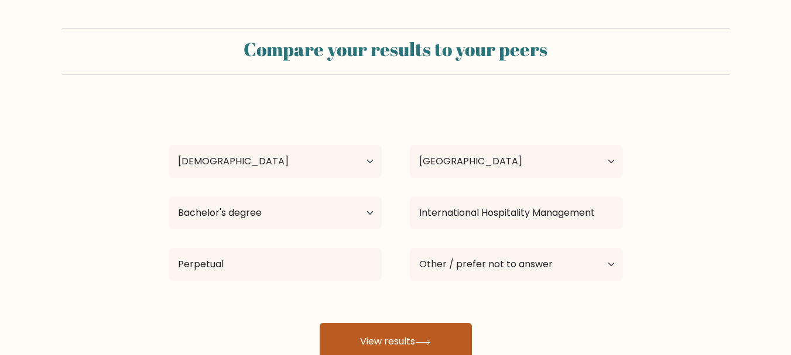
click at [344, 333] on button "View results" at bounding box center [396, 341] width 152 height 37
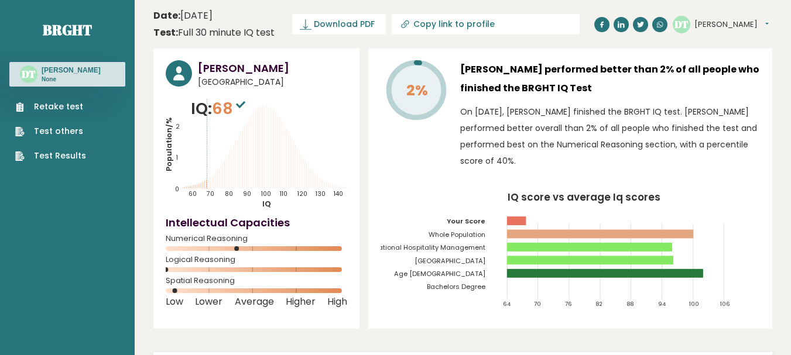
click at [414, 22] on link "Copy link to profile" at bounding box center [486, 24] width 188 height 20
type input "[URL][DOMAIN_NAME]"
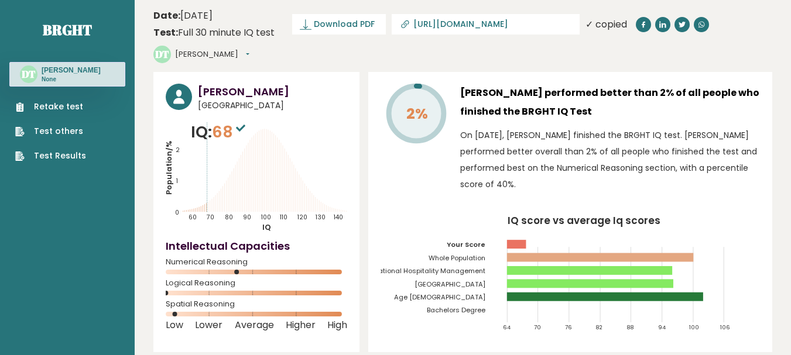
click at [414, 22] on link "[URL][DOMAIN_NAME]" at bounding box center [486, 24] width 188 height 20
